Goal: Task Accomplishment & Management: Manage account settings

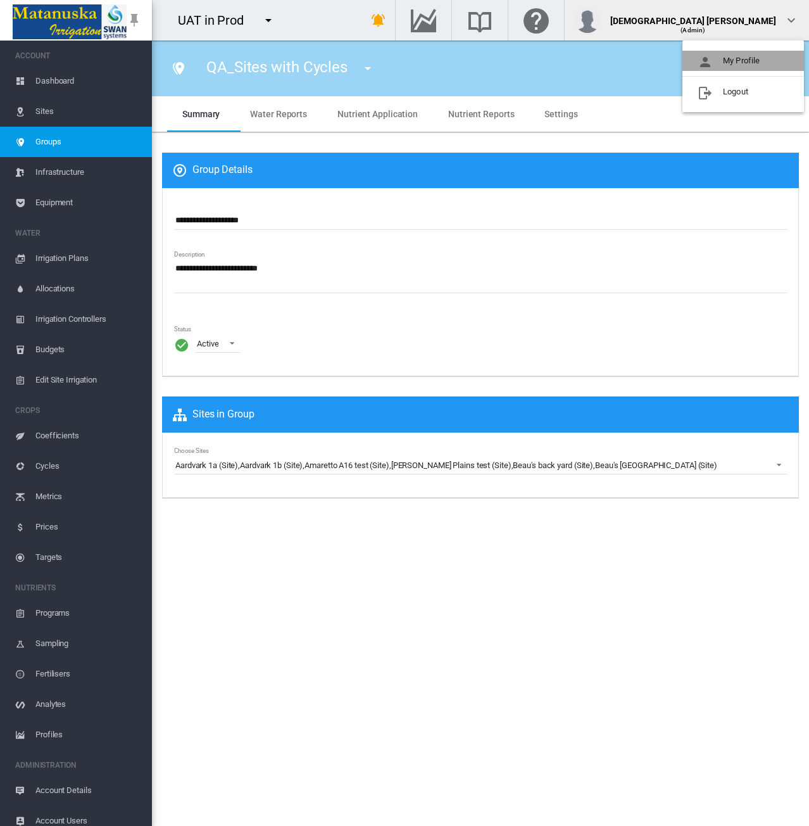
click at [746, 58] on button "My Profile" at bounding box center [744, 61] width 122 height 20
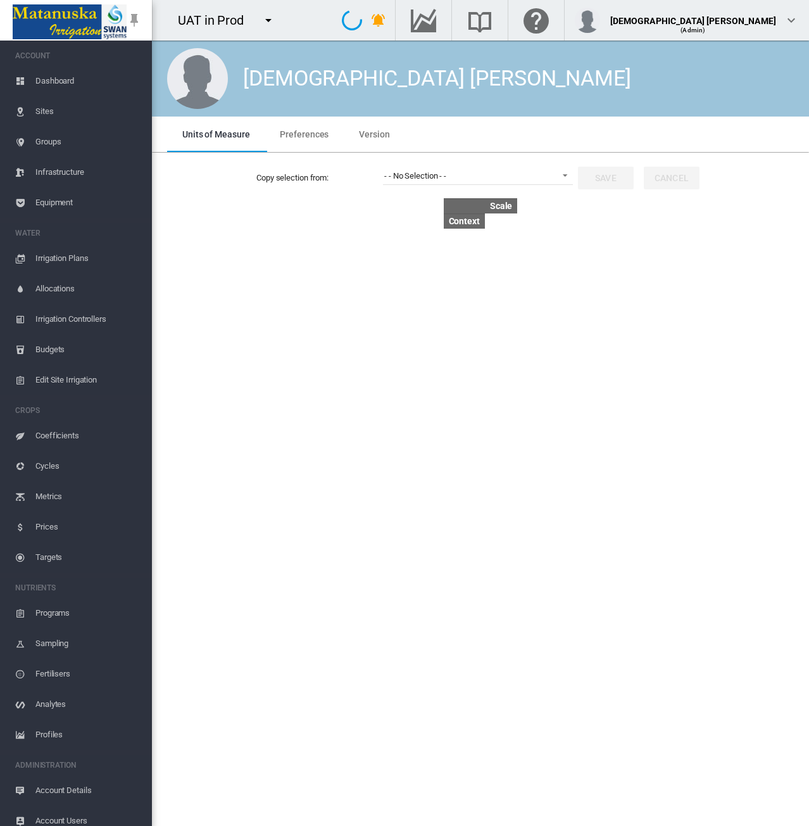
click at [313, 136] on span "Preferences" at bounding box center [304, 134] width 49 height 10
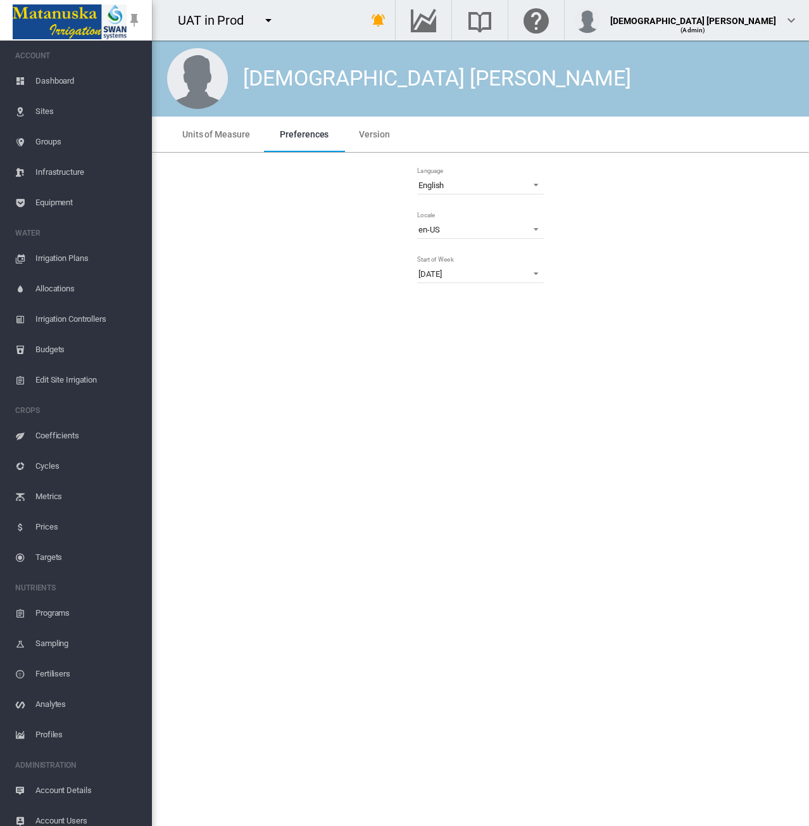
click at [202, 115] on div "[DEMOGRAPHIC_DATA] [PERSON_NAME]" at bounding box center [480, 79] width 657 height 76
click at [203, 134] on span "Units of Measure" at bounding box center [215, 134] width 67 height 10
